Goal: Obtain resource: Obtain resource

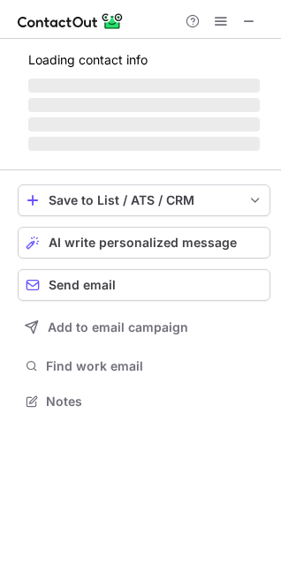
scroll to position [8, 8]
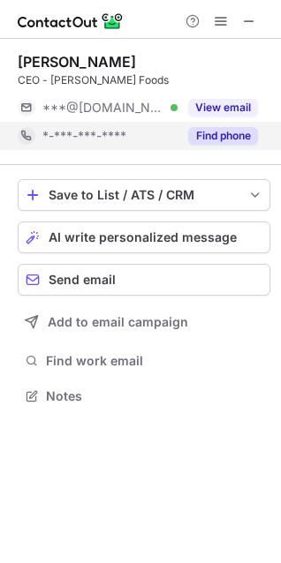
click at [221, 134] on button "Find phone" at bounding box center [223, 136] width 70 height 18
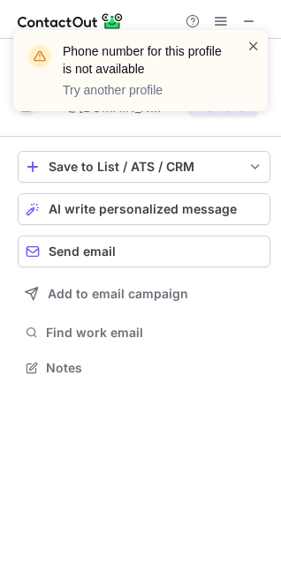
scroll to position [355, 281]
click at [250, 50] on span at bounding box center [253, 46] width 14 height 18
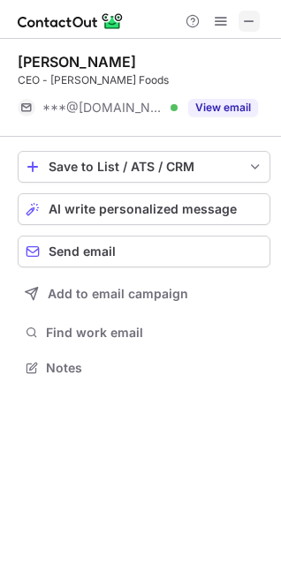
click at [252, 22] on span at bounding box center [249, 21] width 14 height 14
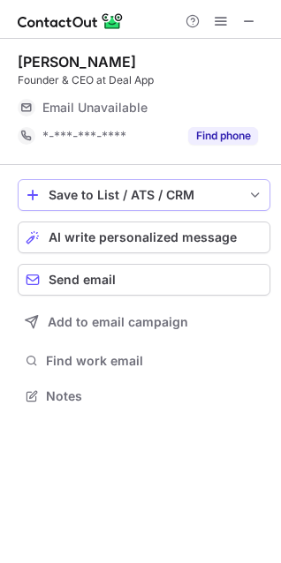
scroll to position [8, 8]
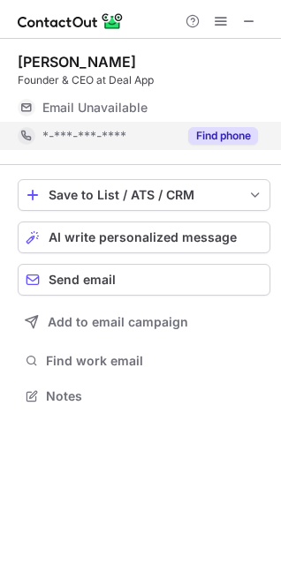
click at [222, 132] on button "Find phone" at bounding box center [223, 136] width 70 height 18
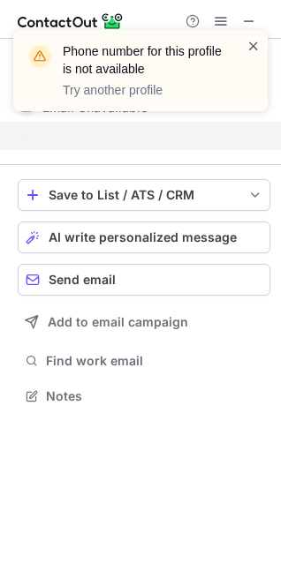
click at [246, 47] on span at bounding box center [253, 46] width 14 height 18
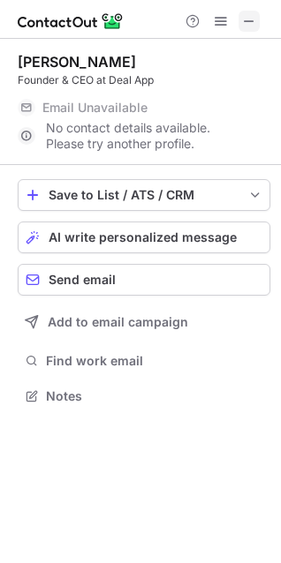
click at [251, 17] on span at bounding box center [249, 21] width 14 height 14
